Goal: Task Accomplishment & Management: Complete application form

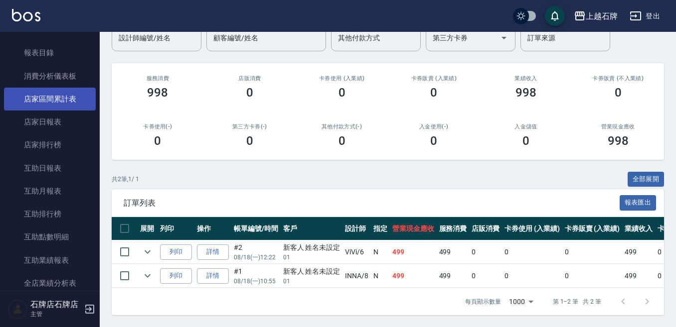
scroll to position [249, 0]
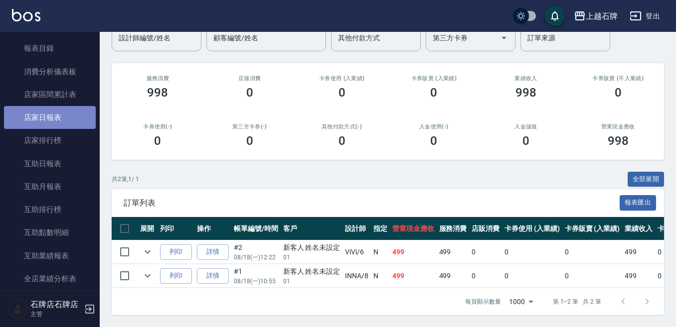
click at [50, 117] on link "店家日報表" at bounding box center [50, 117] width 92 height 23
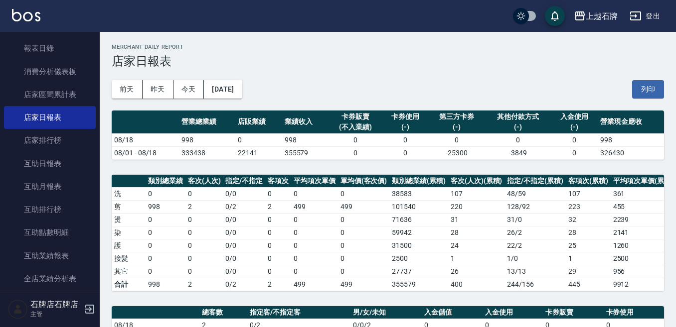
click at [141, 78] on div "[DATE] [DATE] [DATE] [DATE] 列印" at bounding box center [388, 89] width 552 height 42
click at [159, 87] on button "昨天" at bounding box center [157, 89] width 31 height 18
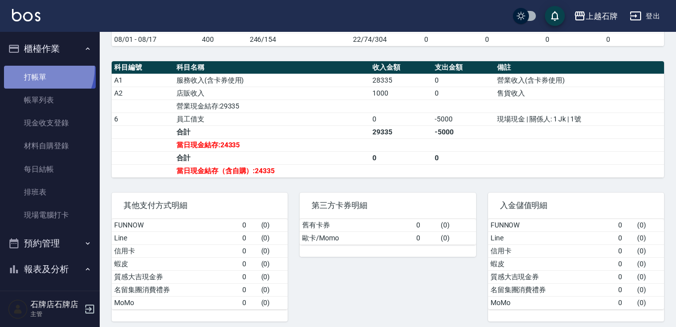
click at [36, 68] on link "打帳單" at bounding box center [50, 77] width 92 height 23
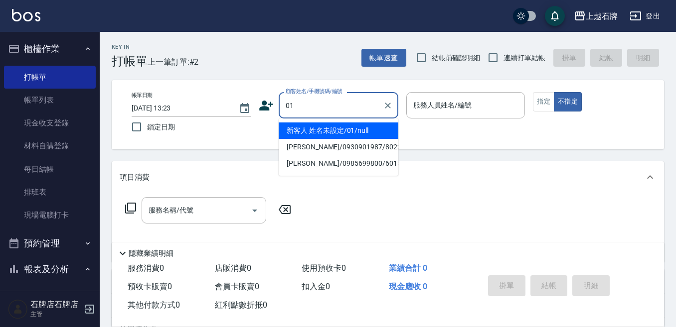
type input "新客人 姓名未設定/01/null"
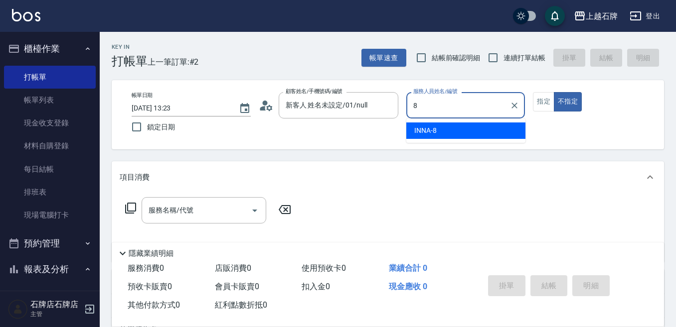
type input "INNA-8"
type button "false"
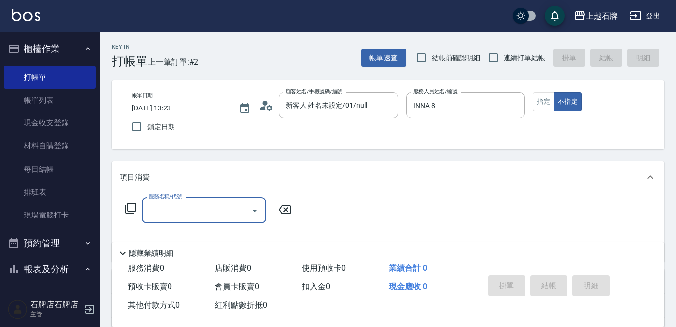
drag, startPoint x: 551, startPoint y: 139, endPoint x: 680, endPoint y: 324, distance: 225.4
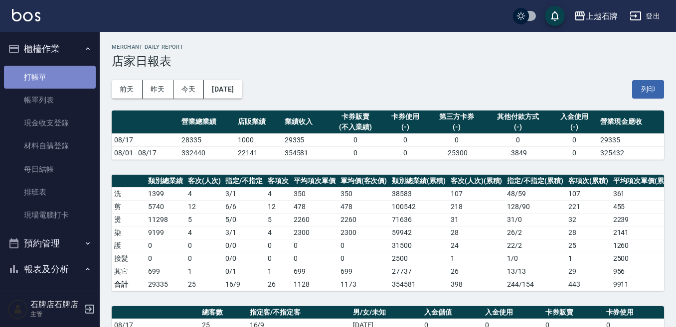
click at [75, 80] on link "打帳單" at bounding box center [50, 77] width 92 height 23
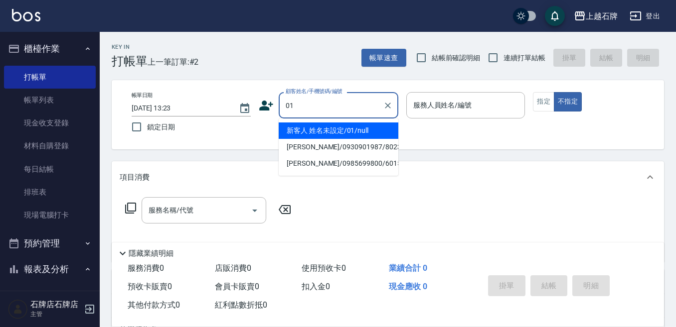
type input "新客人 姓名未設定/01/null"
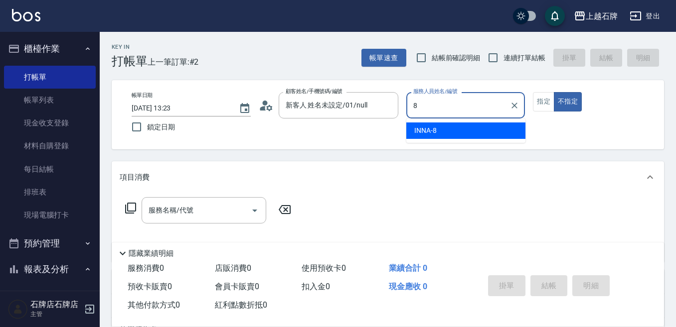
type input "INNA-8"
type button "false"
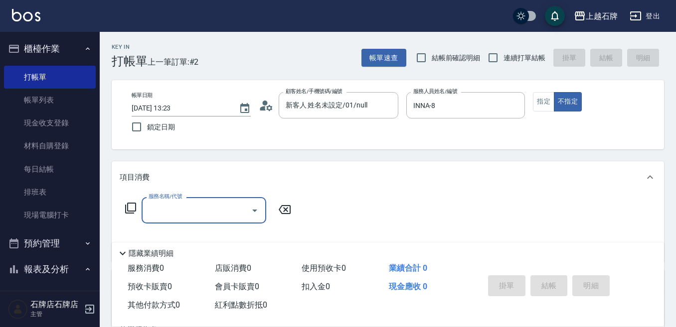
click at [164, 217] on input "服務名稱/代號" at bounding box center [196, 210] width 101 height 17
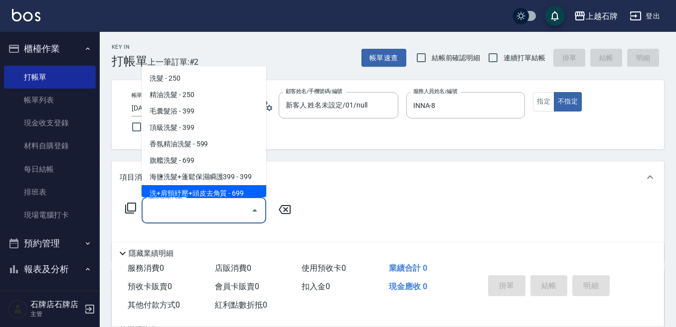
click at [196, 201] on div "服務名稱/代號" at bounding box center [203, 210] width 125 height 26
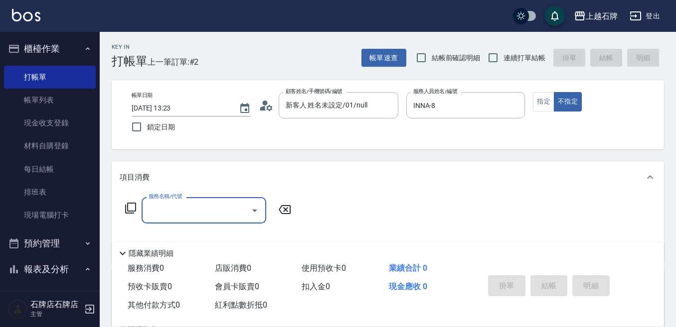
click at [197, 209] on input "服務名稱/代號" at bounding box center [196, 210] width 101 height 17
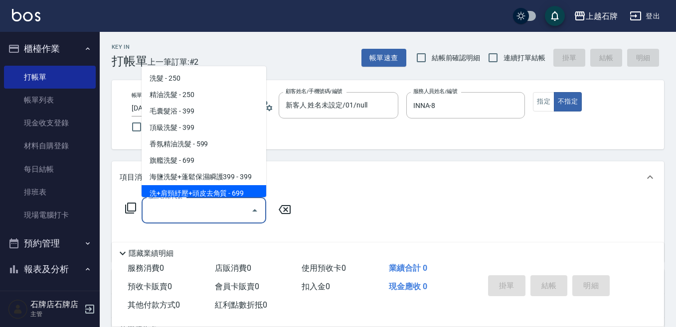
click at [194, 197] on span "洗+肩頸紓壓+頭皮去角質 - 699" at bounding box center [203, 193] width 125 height 16
type input "洗+肩頸紓壓+頭皮去角質(108)"
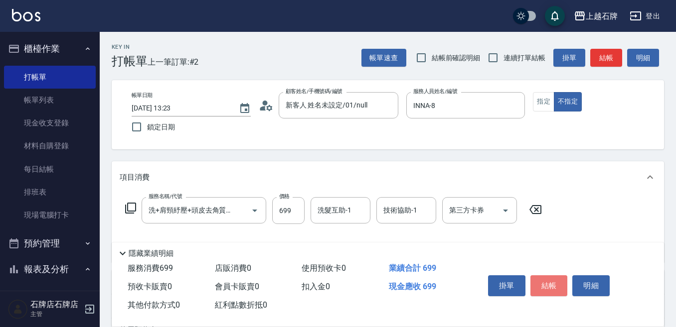
click at [539, 282] on button "結帳" at bounding box center [548, 286] width 37 height 21
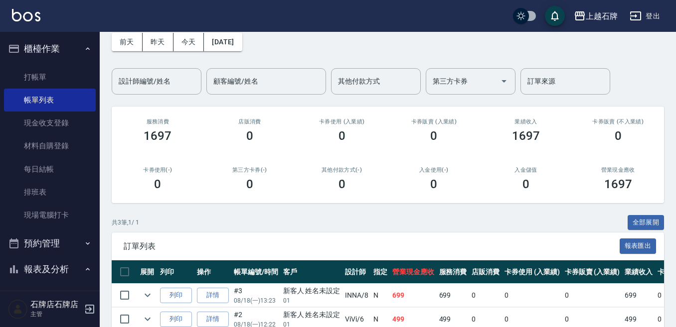
scroll to position [123, 0]
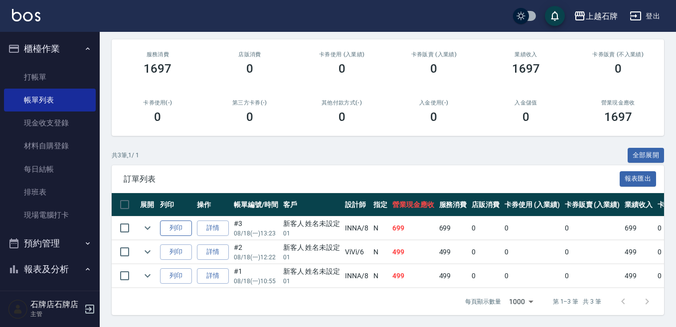
click at [183, 221] on button "列印" at bounding box center [176, 228] width 32 height 15
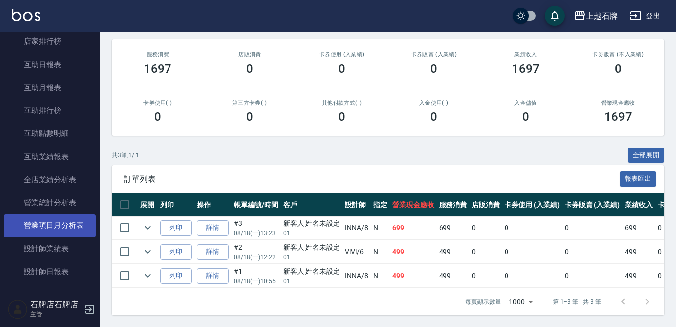
scroll to position [349, 0]
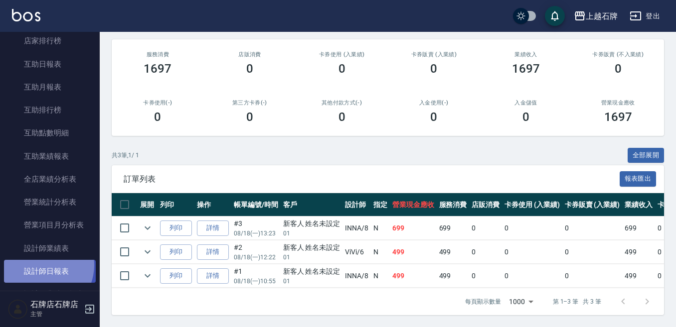
click at [41, 266] on link "設計師日報表" at bounding box center [50, 271] width 92 height 23
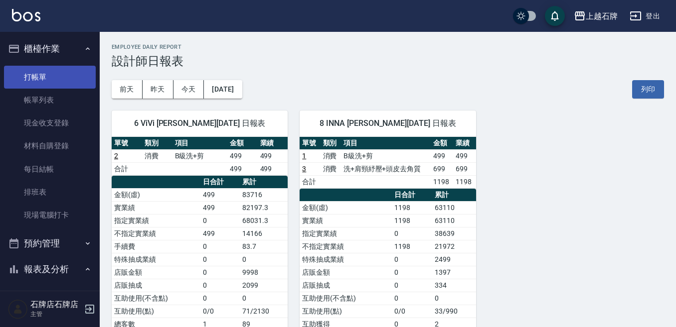
click at [26, 83] on link "打帳單" at bounding box center [50, 77] width 92 height 23
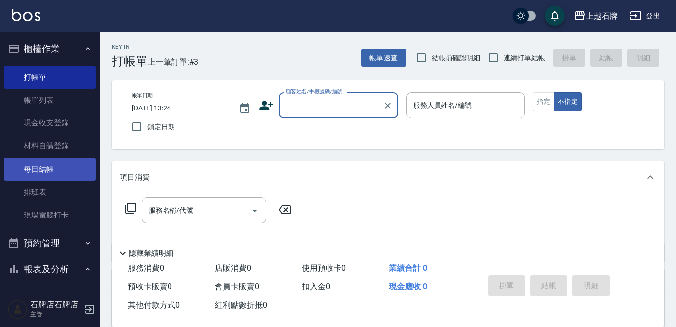
scroll to position [50, 0]
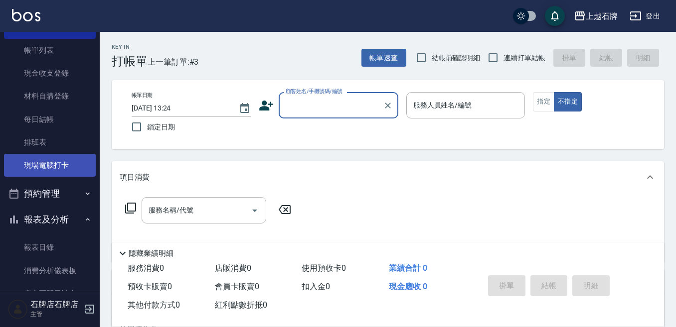
click at [23, 164] on link "現場電腦打卡" at bounding box center [50, 165] width 92 height 23
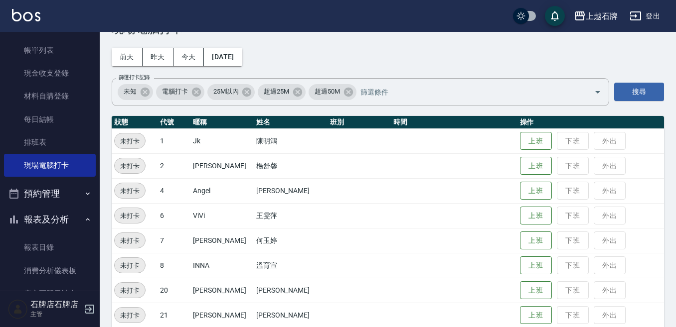
scroll to position [50, 0]
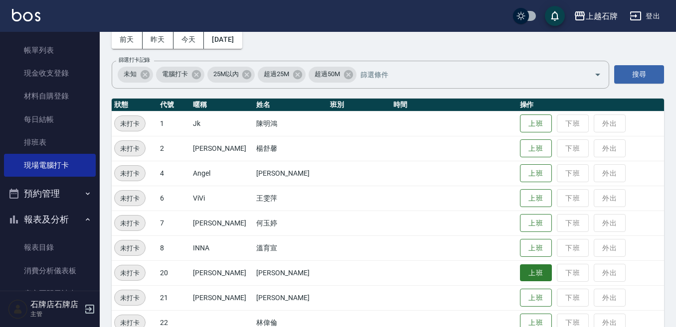
click at [520, 272] on button "上班" at bounding box center [536, 273] width 32 height 17
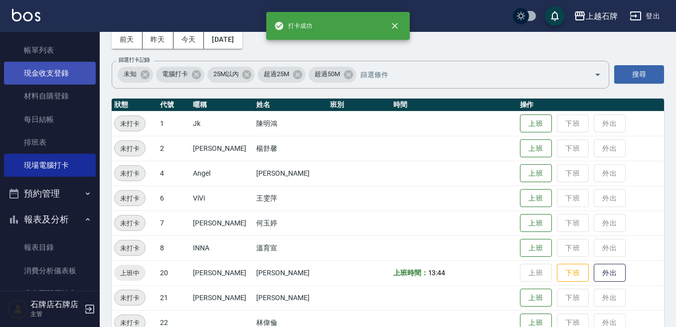
scroll to position [0, 0]
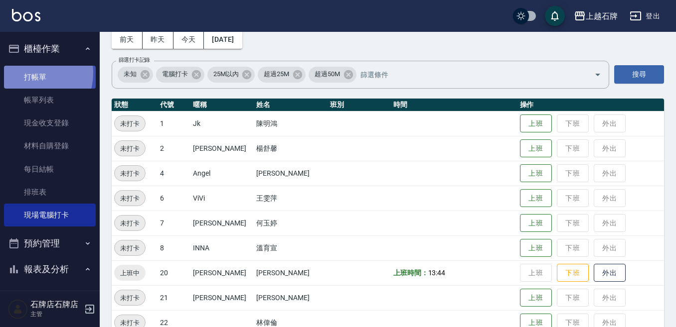
click at [29, 73] on link "打帳單" at bounding box center [50, 77] width 92 height 23
